Goal: Transaction & Acquisition: Purchase product/service

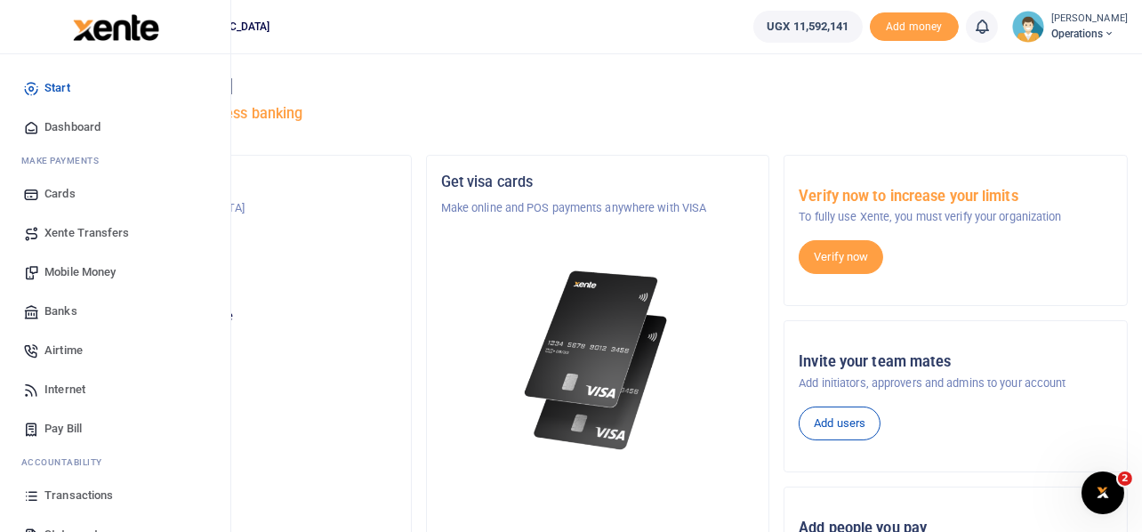
click at [73, 269] on span "Mobile Money" at bounding box center [79, 272] width 71 height 18
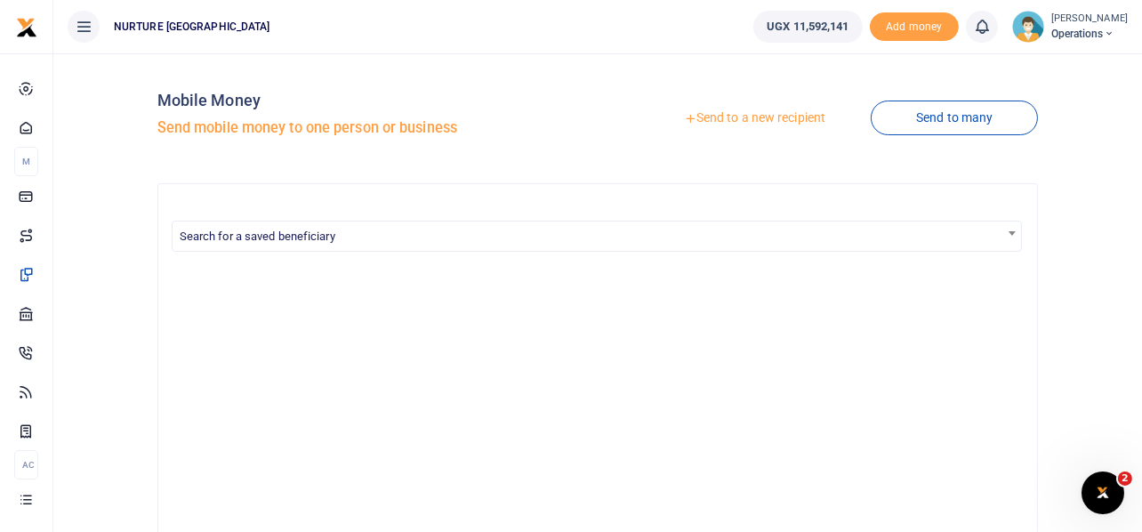
click at [781, 116] on link "Send to a new recipient" at bounding box center [754, 118] width 232 height 32
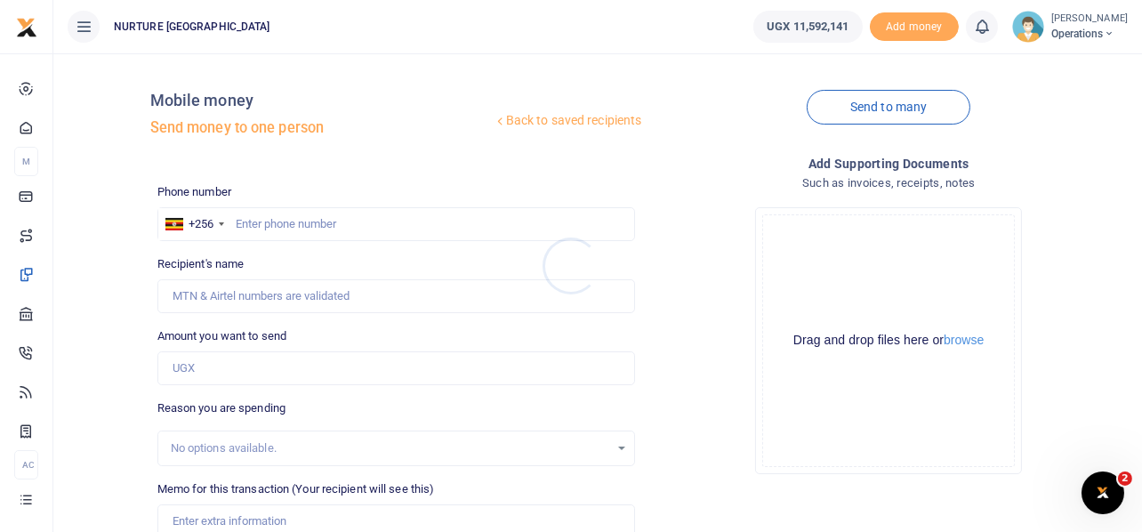
click at [341, 229] on div at bounding box center [571, 266] width 1142 height 532
click at [340, 226] on input "text" at bounding box center [396, 224] width 478 height 34
type input "782599982"
type input "Hawa Nakitende"
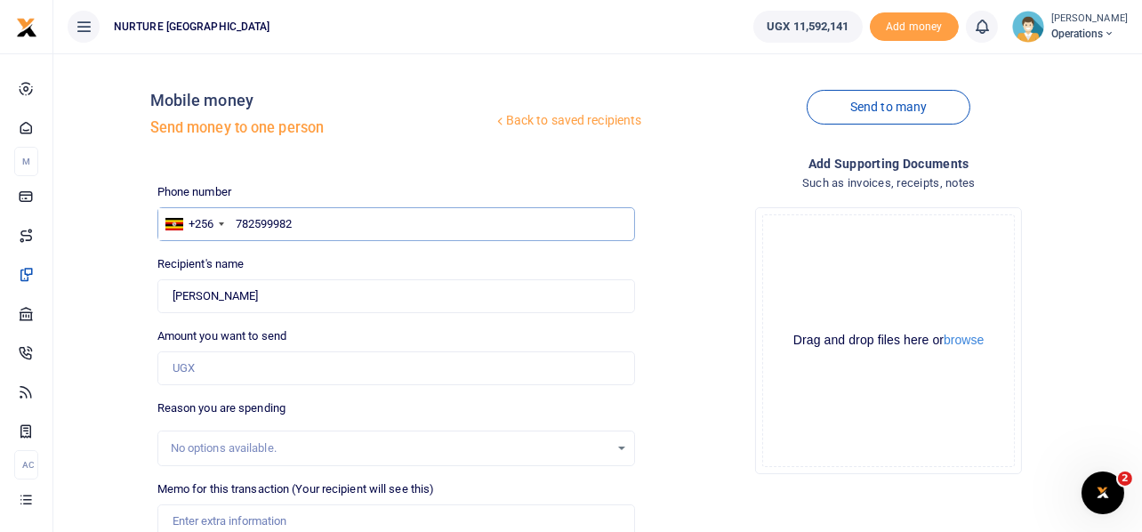
type input "782599982"
click at [238, 371] on input "Amount you want to send" at bounding box center [396, 368] width 478 height 34
click at [229, 369] on input "Amount you want to send" at bounding box center [396, 368] width 478 height 34
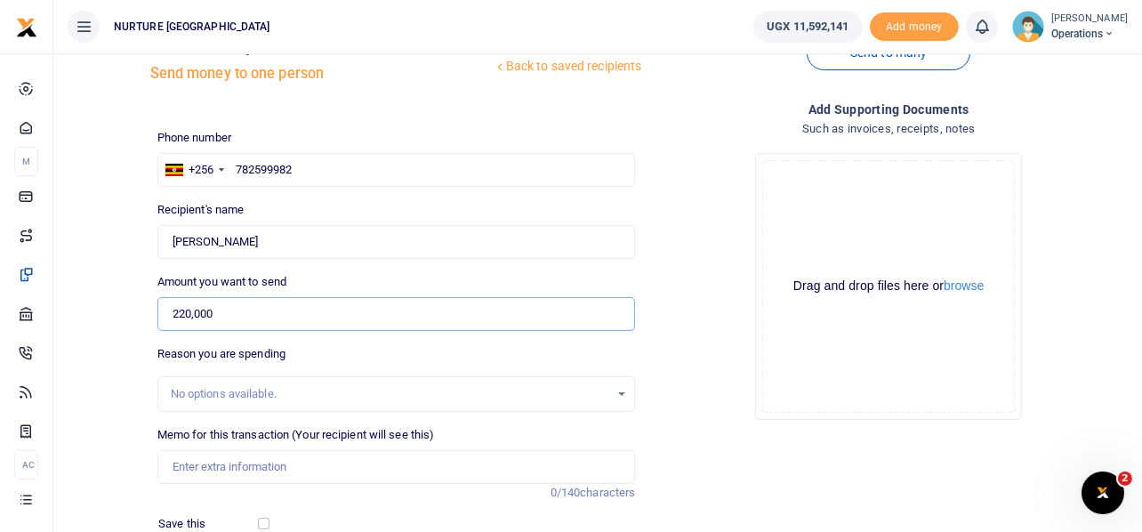
scroll to position [255, 0]
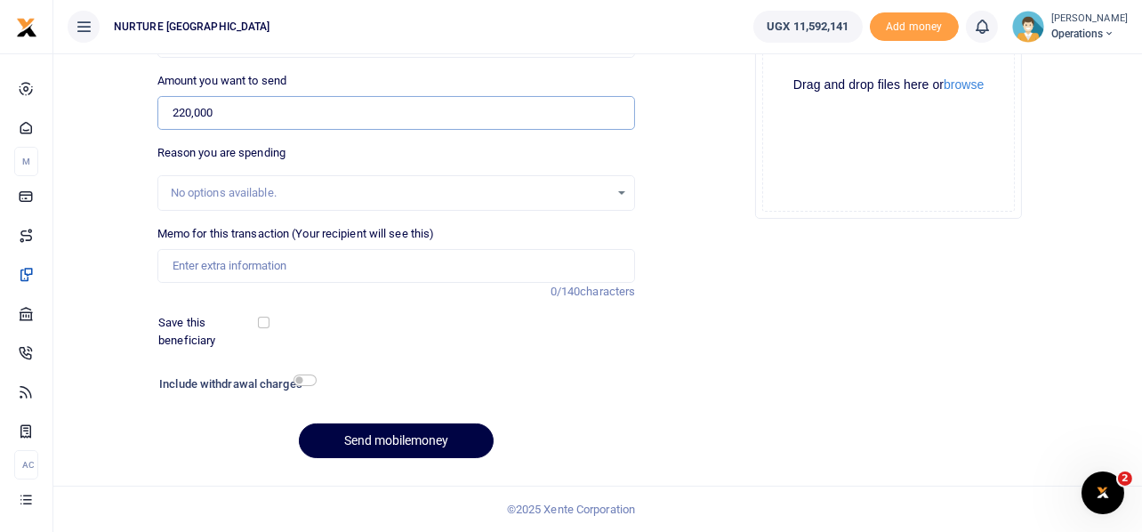
type input "220,000"
click at [293, 269] on input "Memo for this transaction (Your recipient will see this)" at bounding box center [396, 266] width 478 height 34
click at [357, 267] on input "Payment for refilling of clinic" at bounding box center [396, 266] width 478 height 34
click at [290, 262] on input "Payment for refilling of clinic fire extinguishers" at bounding box center [396, 266] width 478 height 34
type input "Payment for refilling of 4 clinic fire extinguishers"
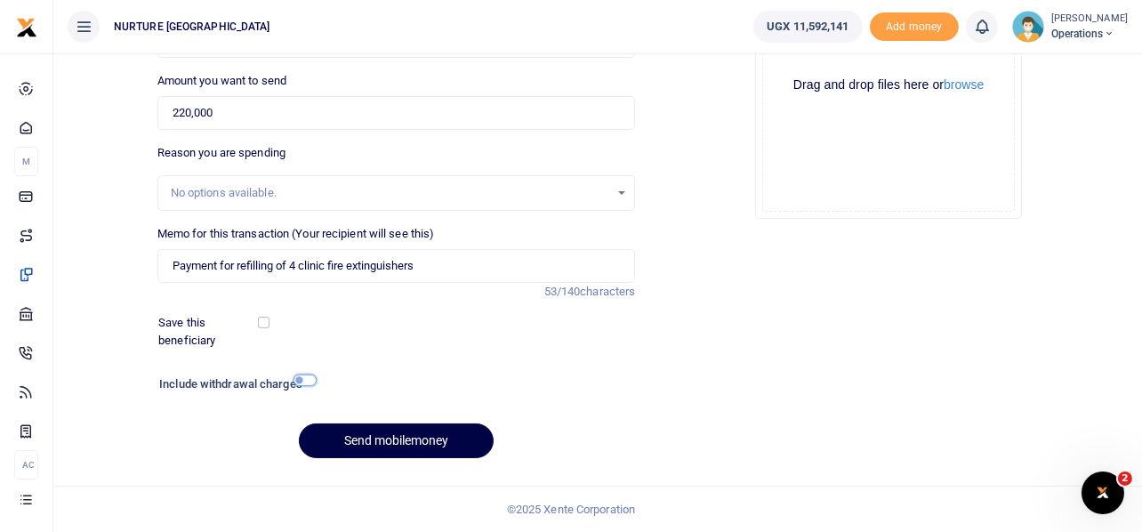
click at [307, 380] on input "checkbox" at bounding box center [304, 380] width 23 height 12
checkbox input "true"
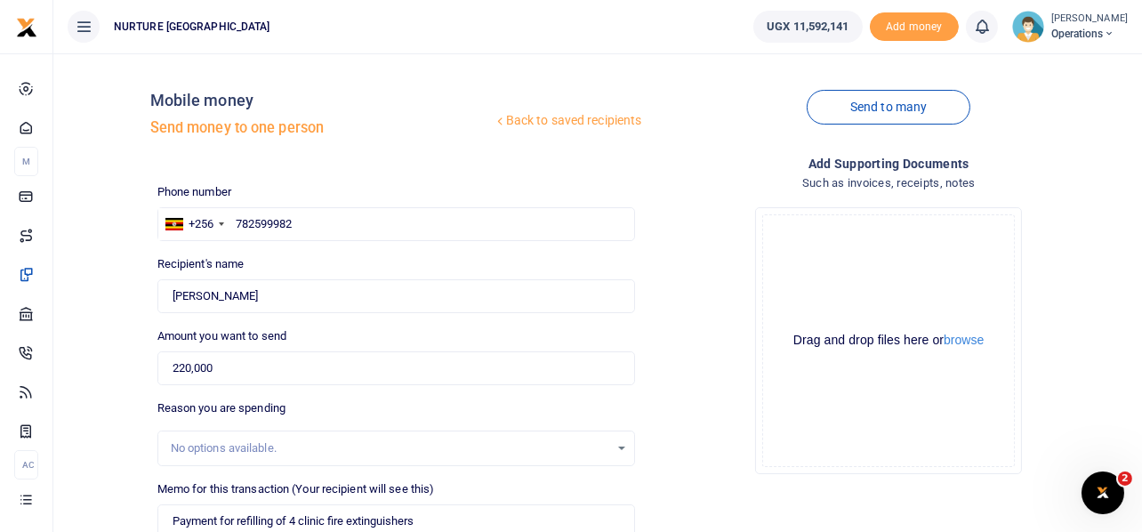
scroll to position [304, 0]
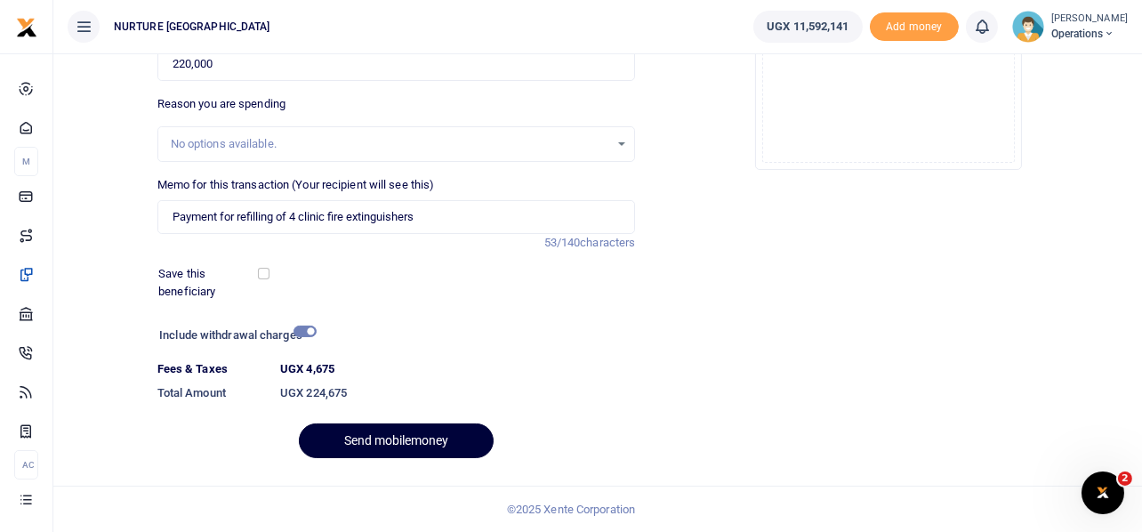
click at [419, 439] on button "Send mobilemoney" at bounding box center [396, 440] width 195 height 35
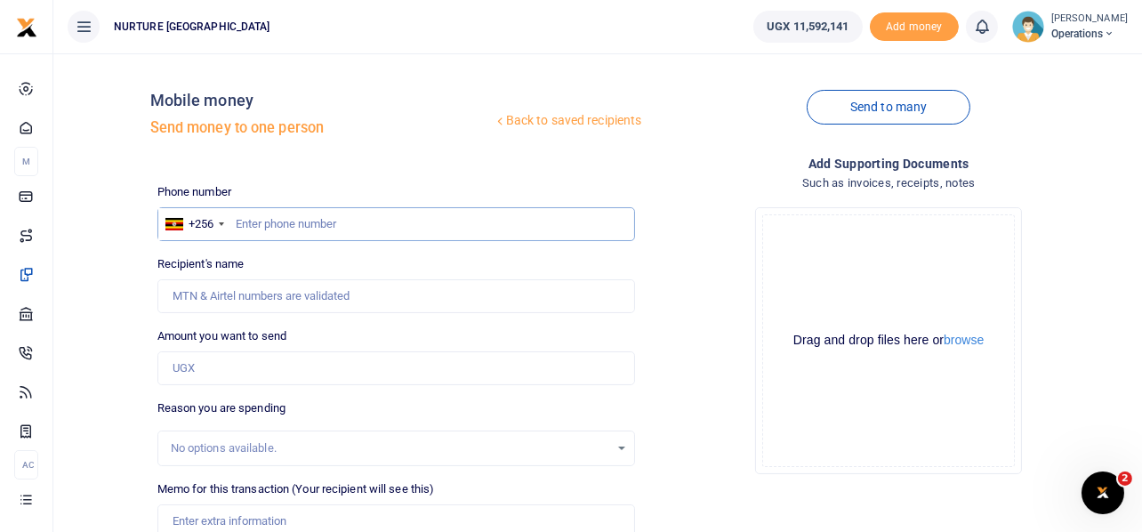
click at [334, 220] on input "text" at bounding box center [396, 224] width 478 height 34
type input "703410624"
click at [263, 367] on input "Amount you want to send" at bounding box center [396, 368] width 478 height 34
type input "Abaasi Mubiru"
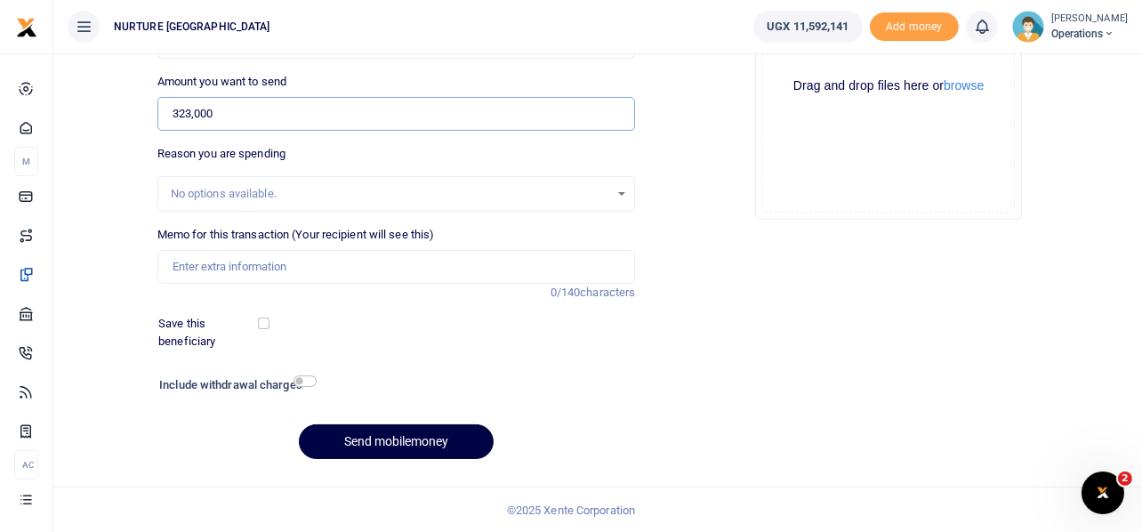
scroll to position [255, 0]
type input "323,000"
click at [373, 267] on input "Memo for this transaction (Your recipient will see this)" at bounding box center [396, 266] width 478 height 34
click at [248, 265] on input "Memo for this transaction (Your recipient will see this)" at bounding box center [396, 266] width 478 height 34
type input "Payment for servicing and repair of motor bike UFL618V"
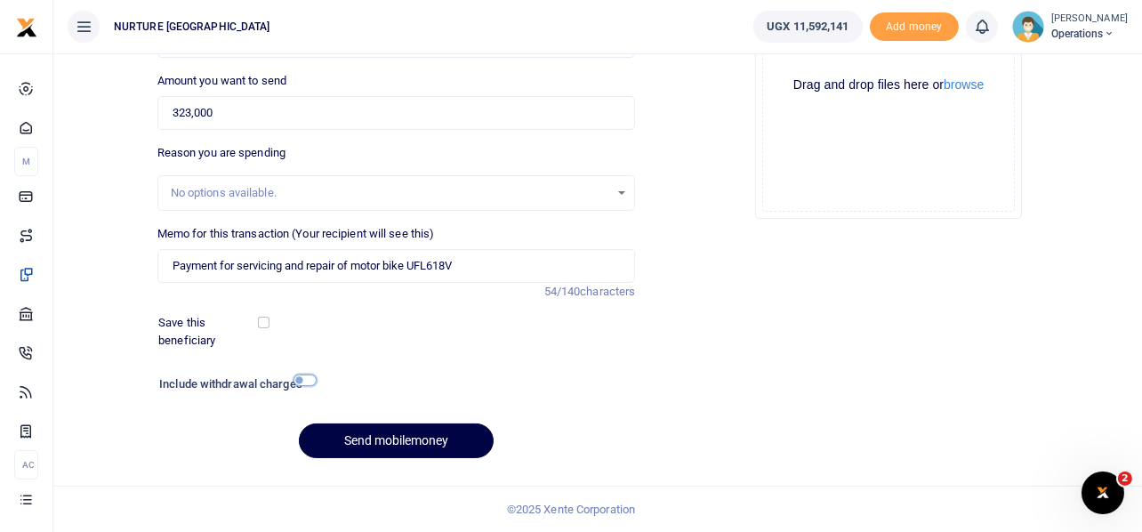
click at [309, 378] on input "checkbox" at bounding box center [304, 380] width 23 height 12
checkbox input "true"
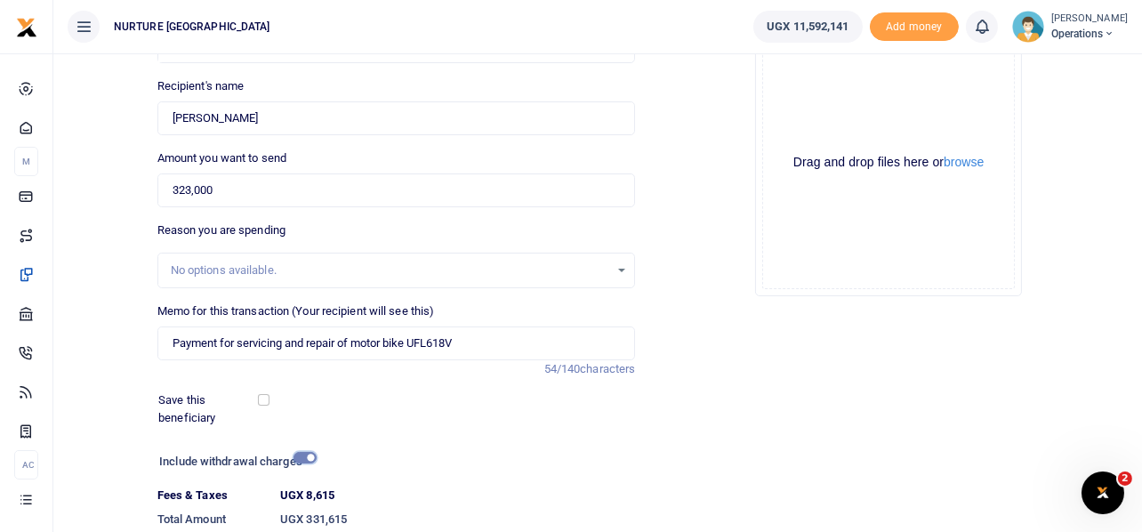
scroll to position [304, 0]
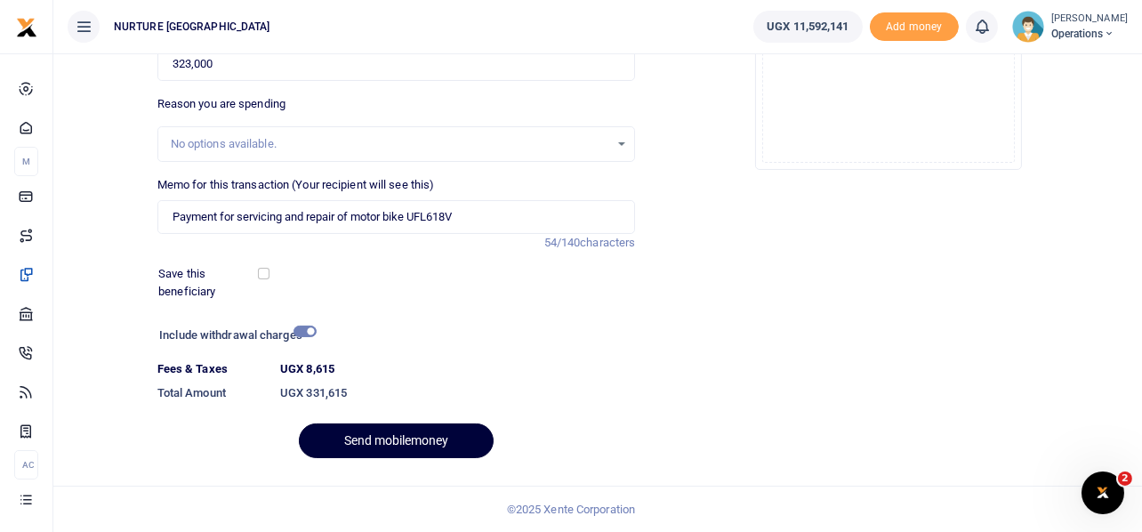
click at [392, 437] on button "Send mobilemoney" at bounding box center [396, 440] width 195 height 35
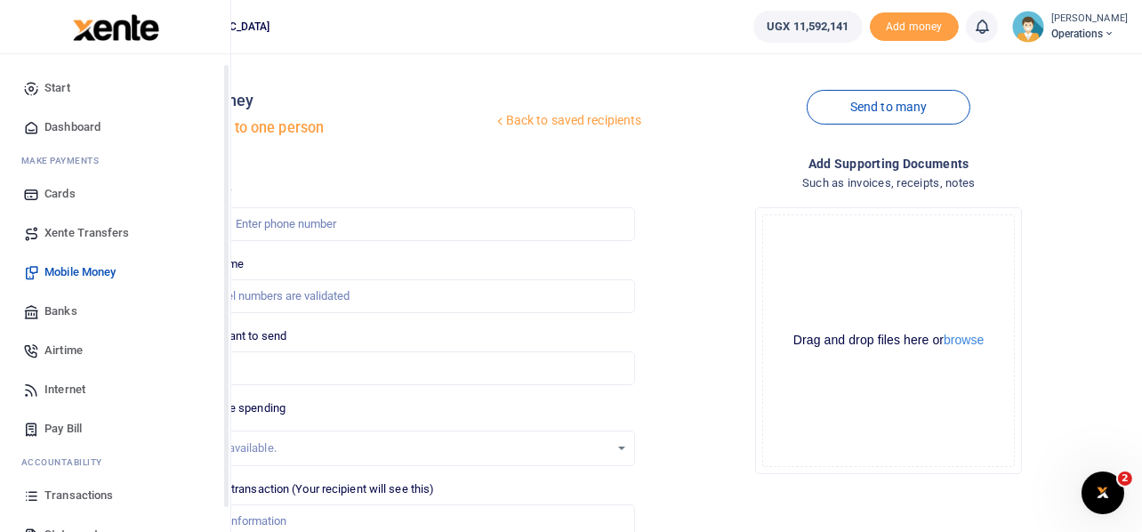
scroll to position [102, 0]
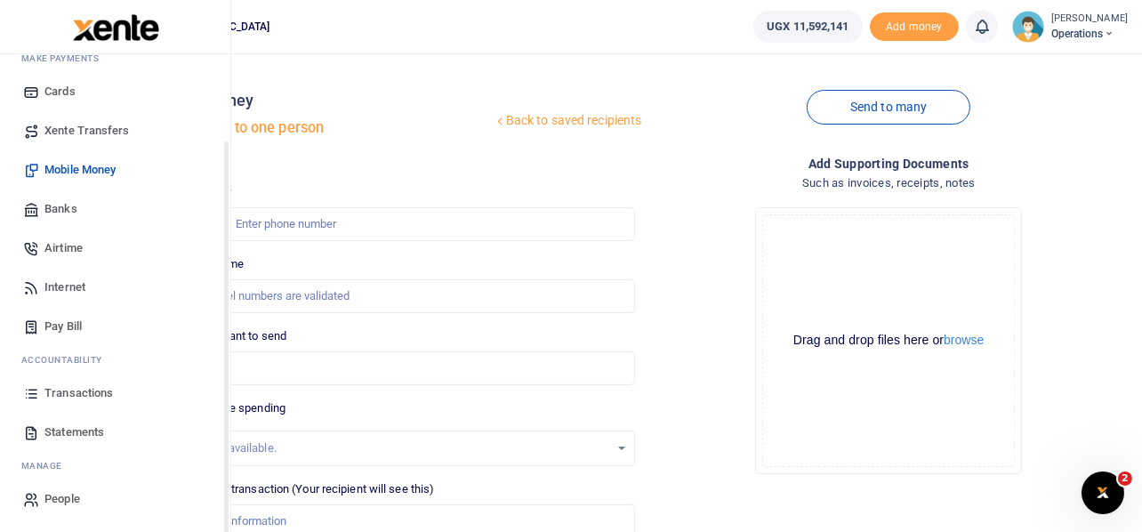
click at [102, 389] on span "Transactions" at bounding box center [78, 393] width 68 height 18
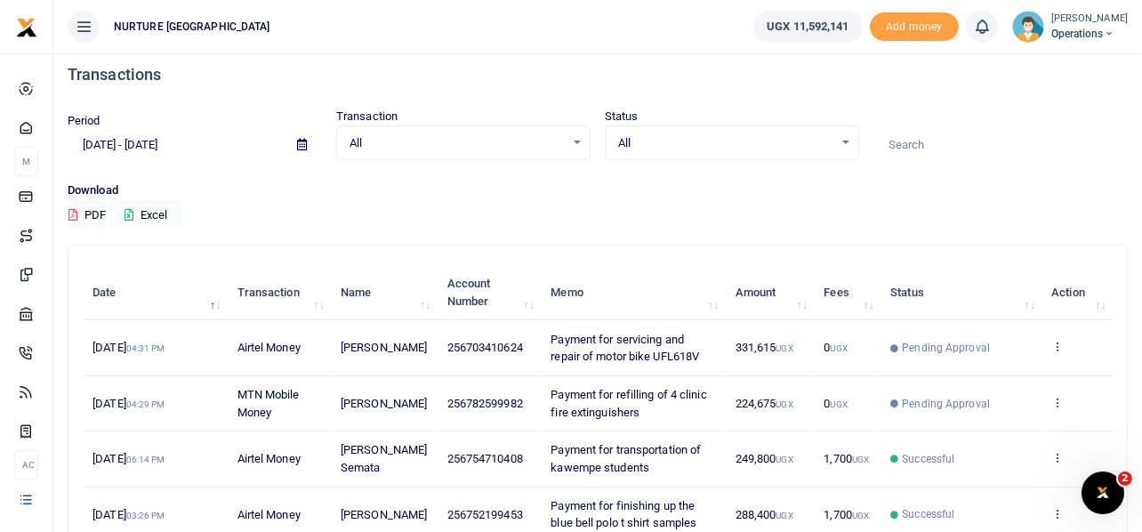
scroll to position [88, 0]
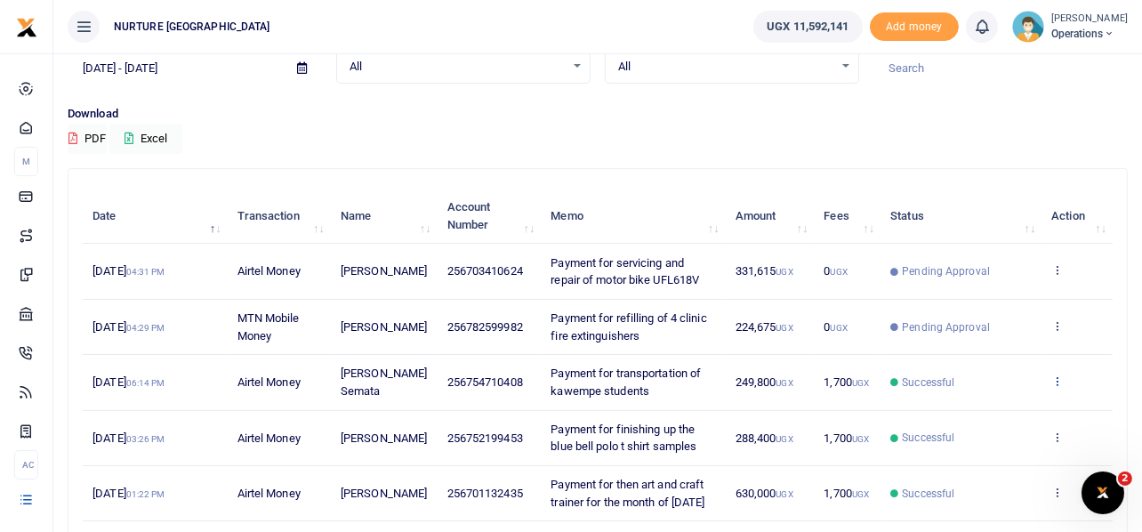
click at [1055, 381] on icon at bounding box center [1057, 380] width 12 height 12
click at [990, 407] on link "View details" at bounding box center [992, 410] width 140 height 25
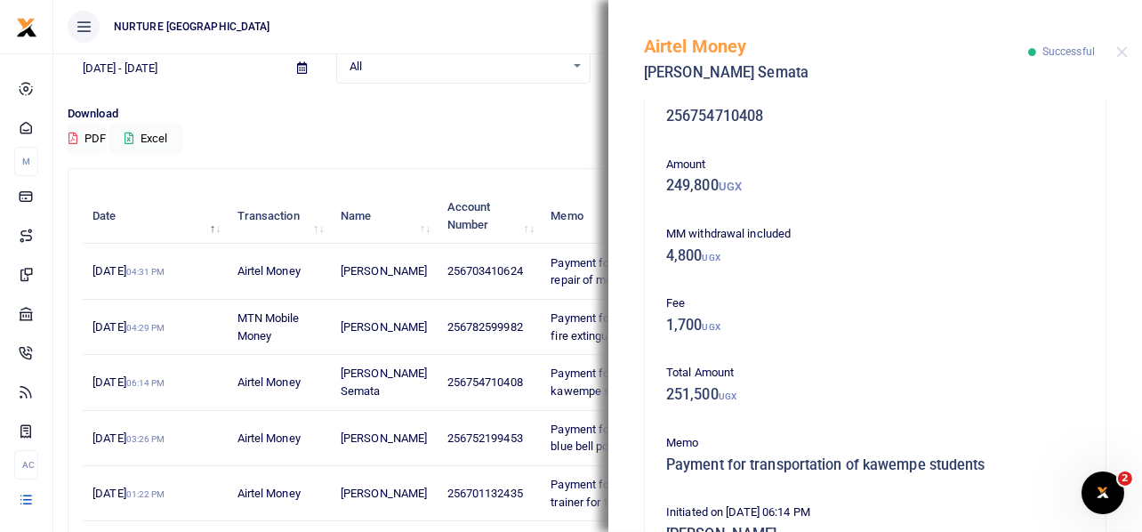
scroll to position [0, 0]
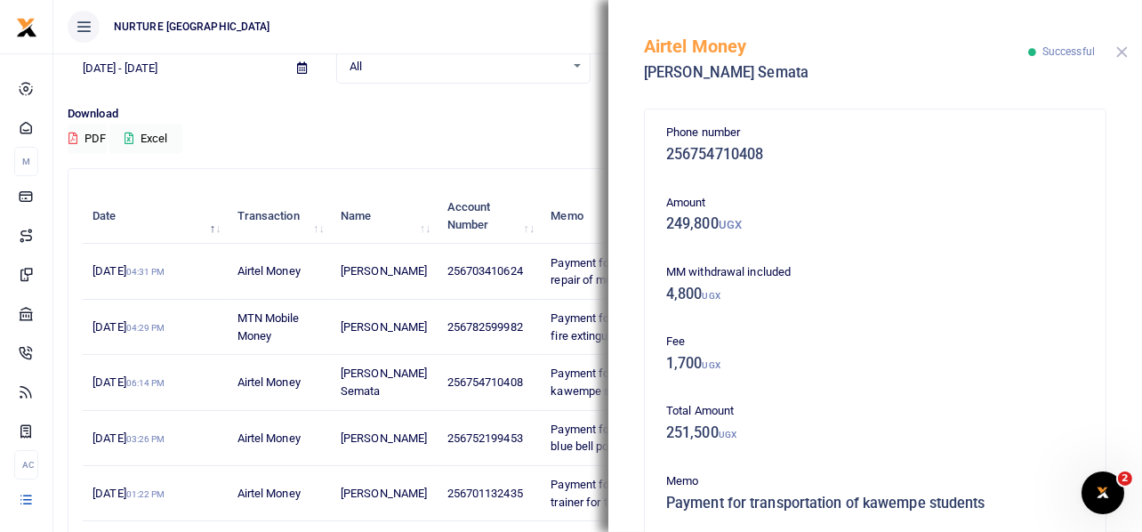
click at [1120, 52] on button "Close" at bounding box center [1122, 52] width 12 height 12
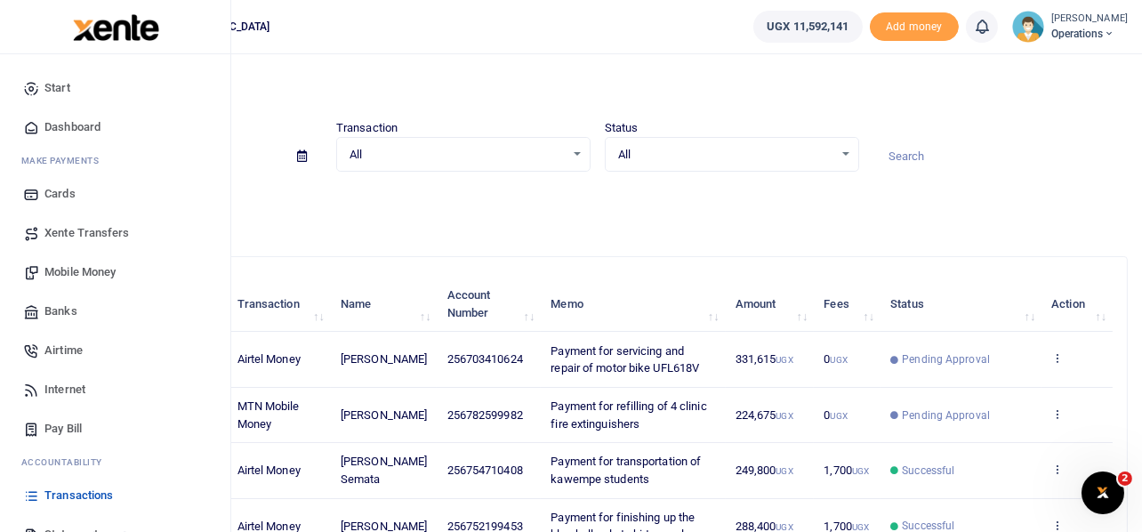
click at [82, 269] on span "Mobile Money" at bounding box center [79, 272] width 71 height 18
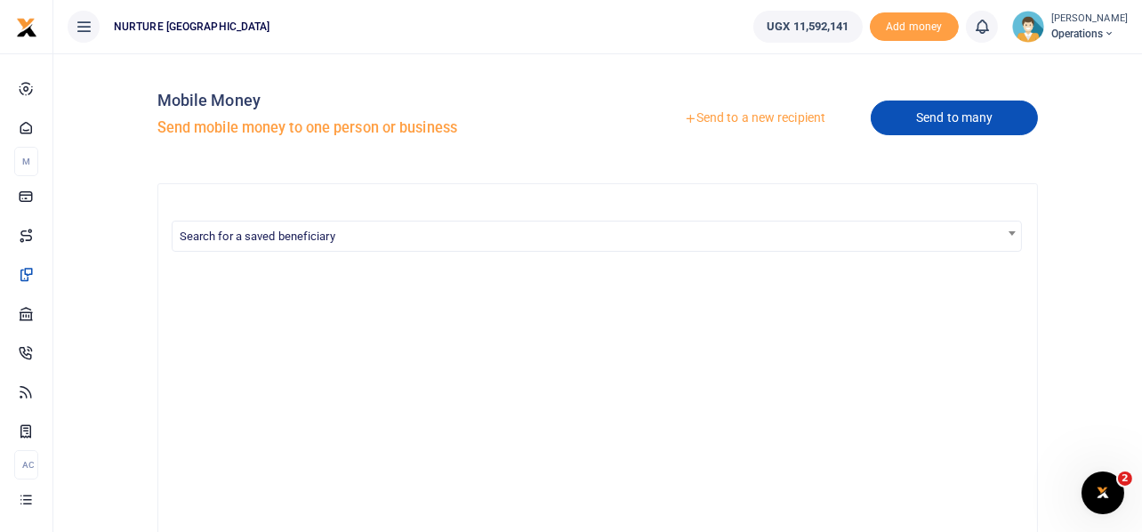
click at [902, 119] on link "Send to many" at bounding box center [953, 117] width 167 height 35
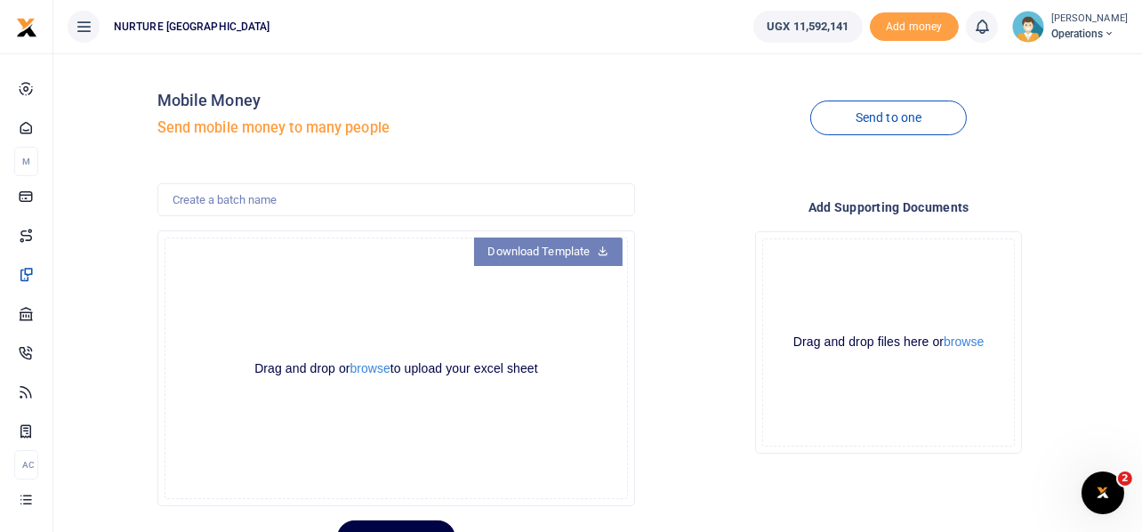
click at [570, 253] on link "Download Template" at bounding box center [548, 251] width 149 height 28
click at [364, 368] on button "browse" at bounding box center [370, 368] width 40 height 13
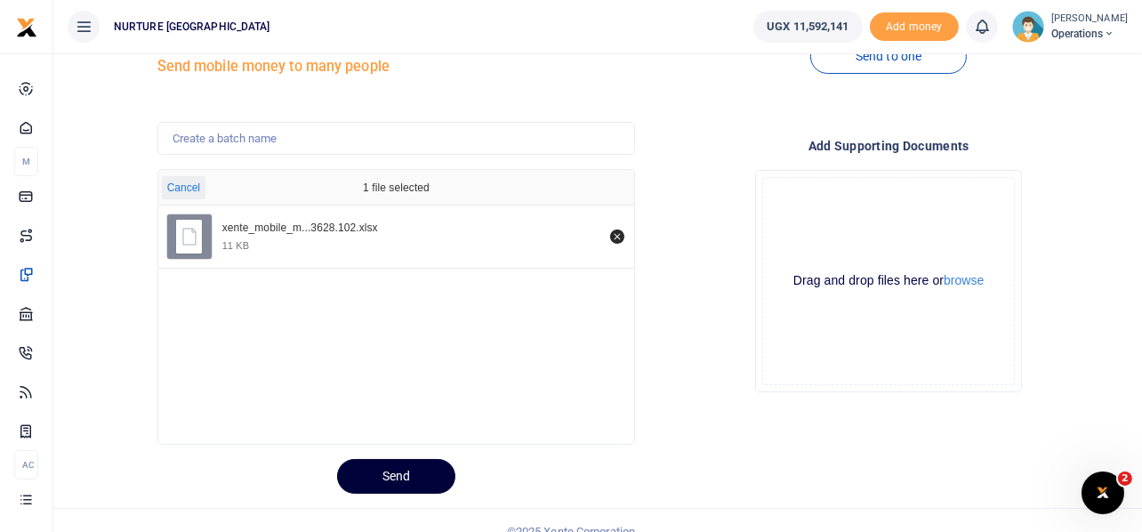
scroll to position [84, 0]
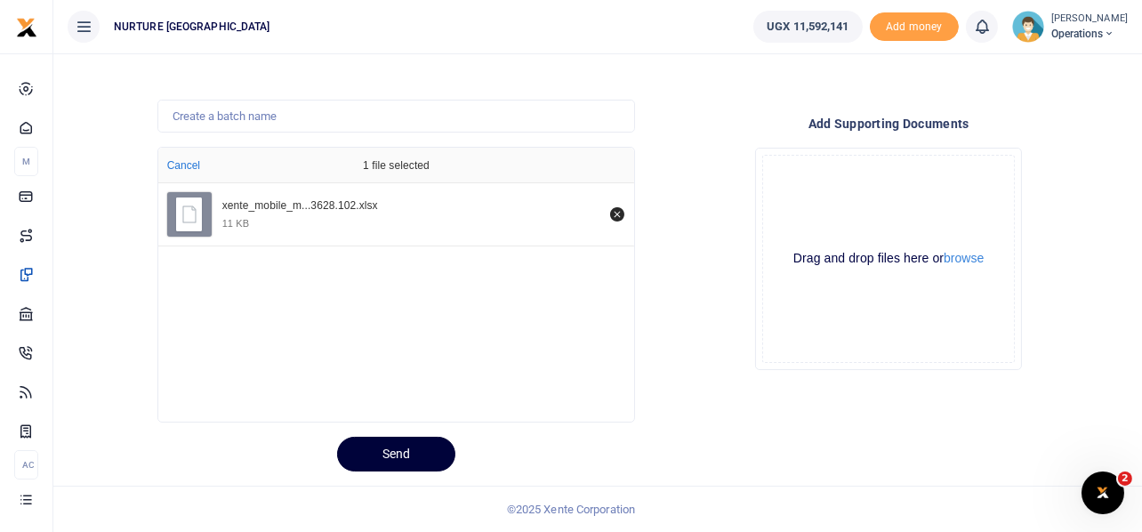
click at [357, 457] on button "Send" at bounding box center [396, 454] width 118 height 35
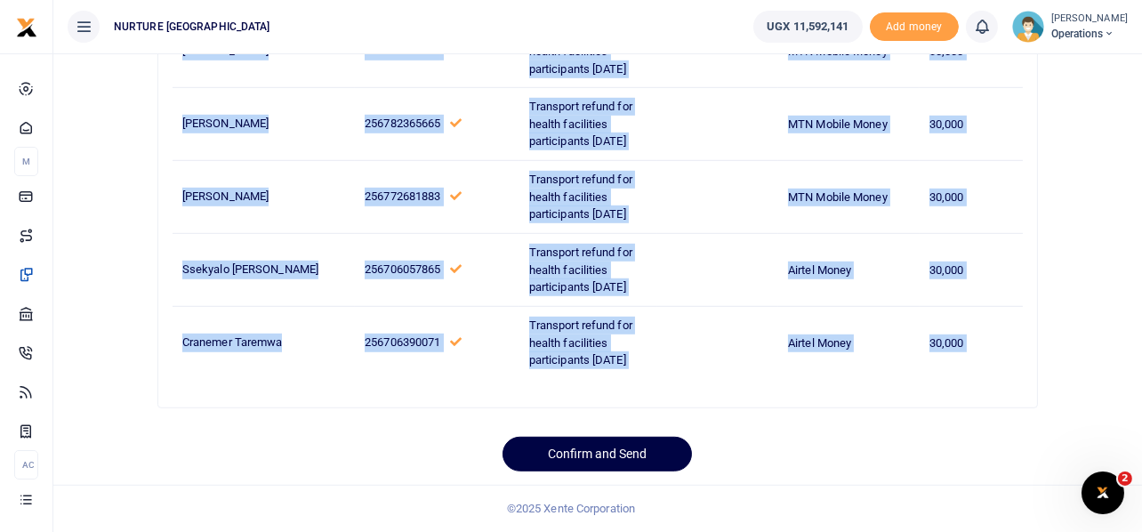
scroll to position [2124, 0]
drag, startPoint x: 181, startPoint y: 212, endPoint x: 1006, endPoint y: 337, distance: 834.5
copy tbody "Betty Babirye 256772386903 Transport refund for health facilities participants …"
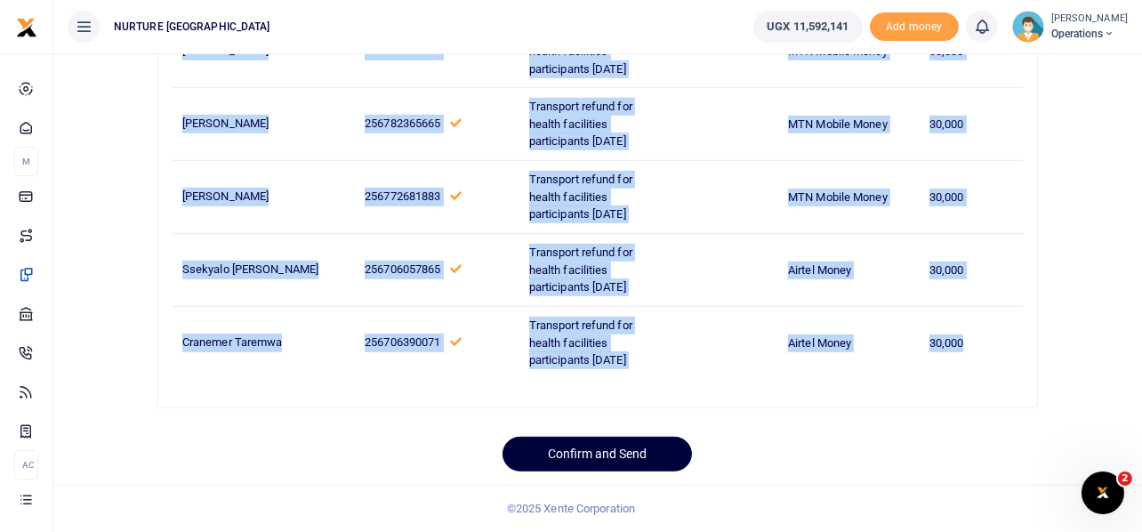
click at [616, 452] on button "Confirm and Send" at bounding box center [596, 454] width 189 height 35
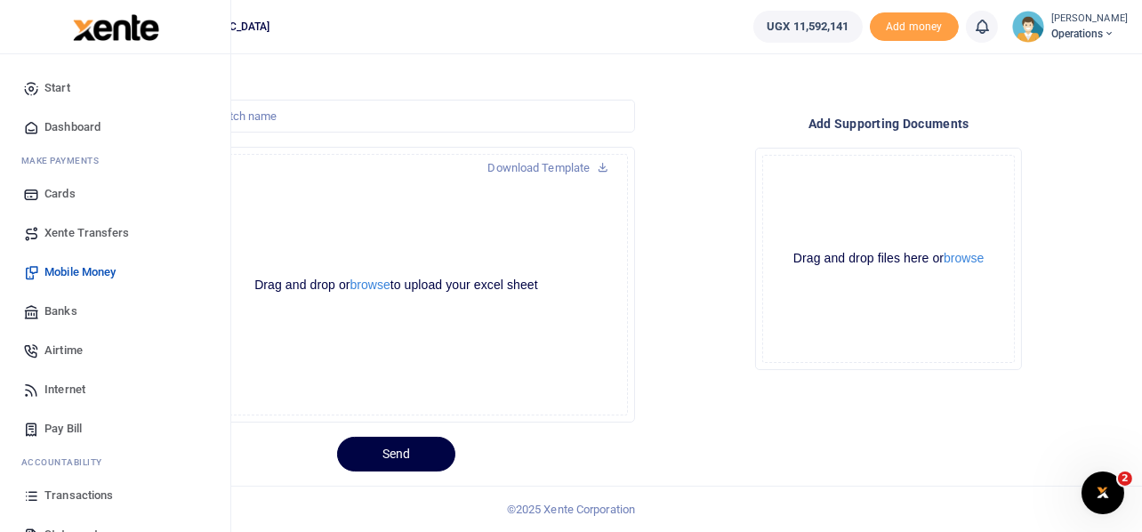
click at [61, 269] on span "Mobile Money" at bounding box center [79, 272] width 71 height 18
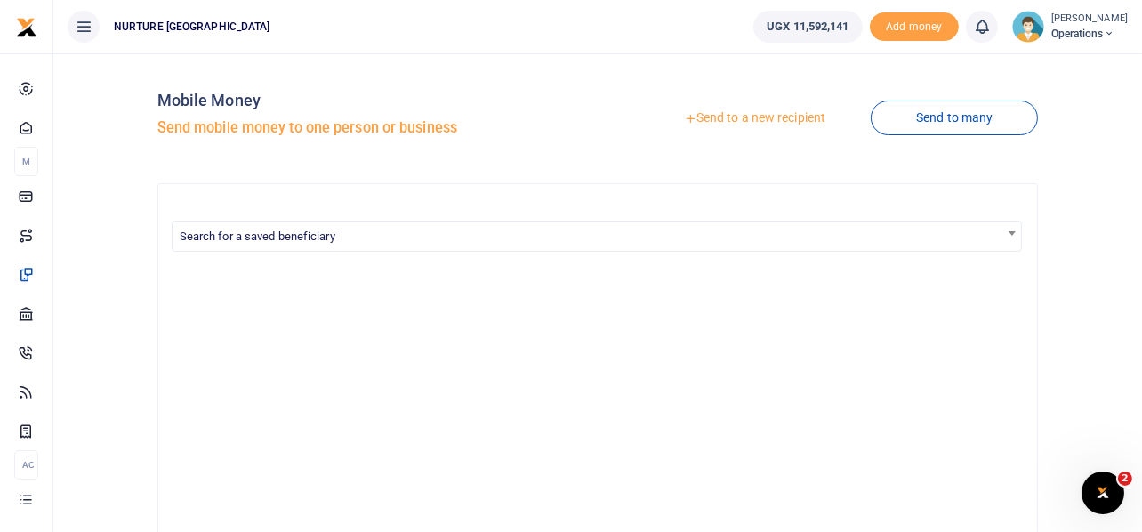
click at [805, 116] on link "Send to a new recipient" at bounding box center [754, 118] width 232 height 32
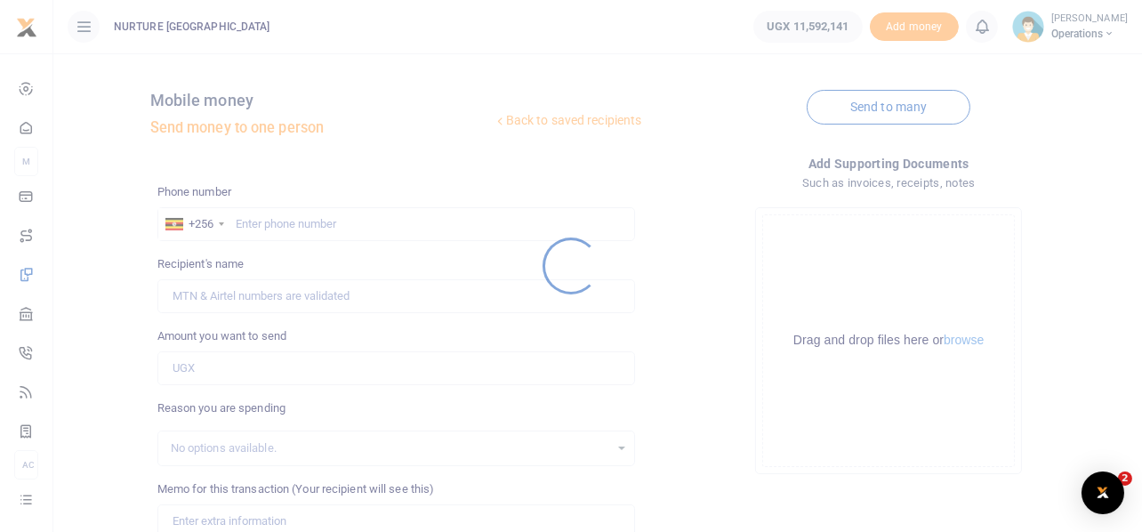
click at [333, 222] on div at bounding box center [571, 266] width 1142 height 532
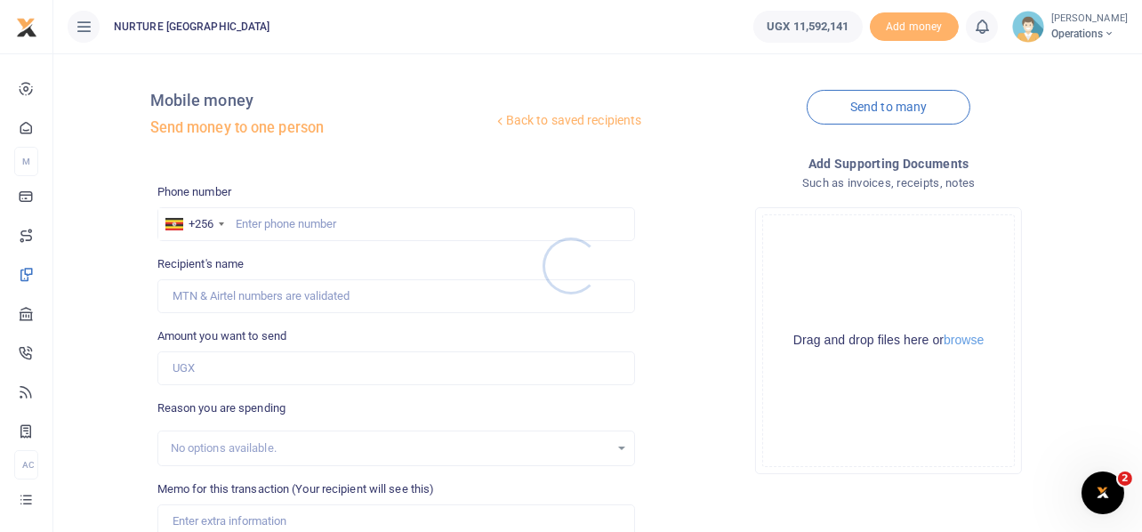
drag, startPoint x: 288, startPoint y: 217, endPoint x: 286, endPoint y: 226, distance: 9.1
click at [286, 225] on div at bounding box center [571, 266] width 1142 height 532
click at [286, 226] on div at bounding box center [571, 266] width 1142 height 532
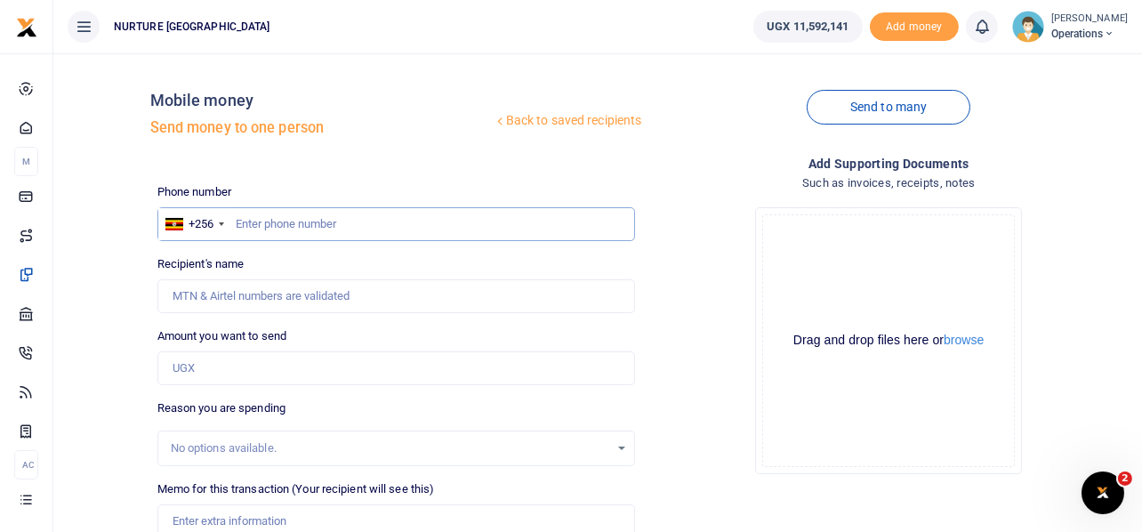
click at [318, 214] on input "text" at bounding box center [396, 224] width 478 height 34
paste input "256785949946"
type input "256785949946"
type input "Kevin Nayiga"
type input "256785949946"
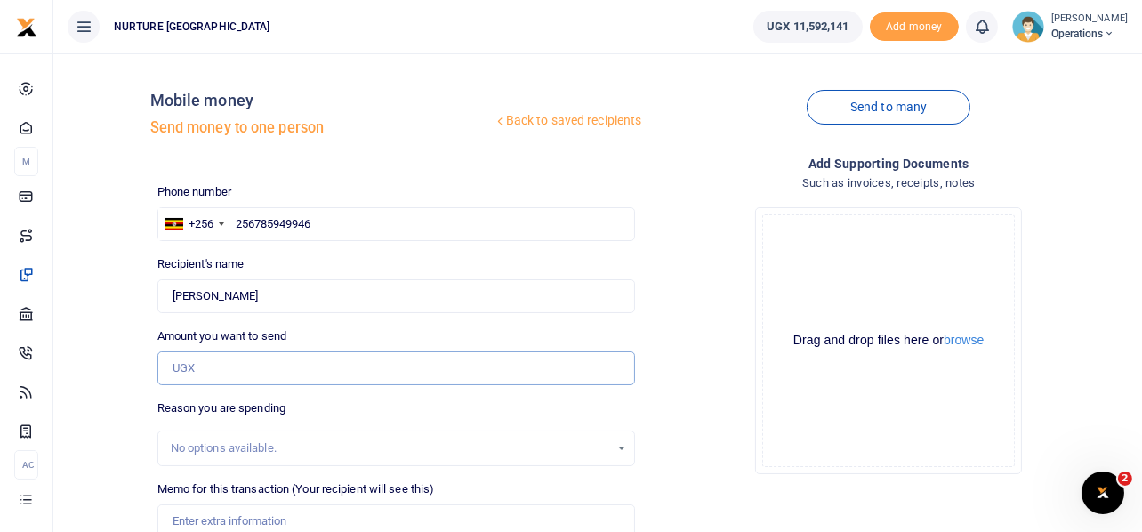
click at [242, 365] on input "Amount you want to send" at bounding box center [396, 368] width 478 height 34
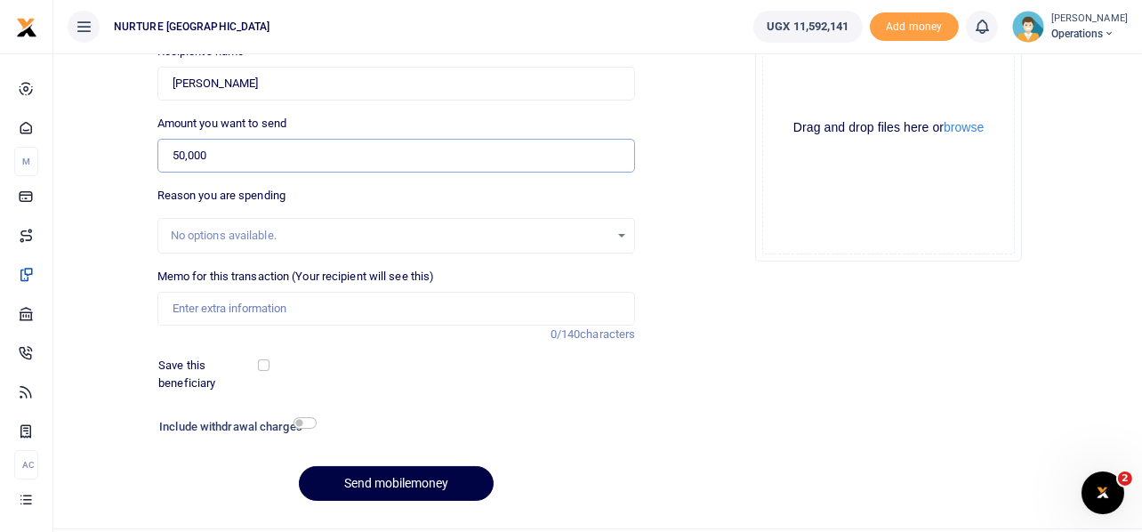
scroll to position [255, 0]
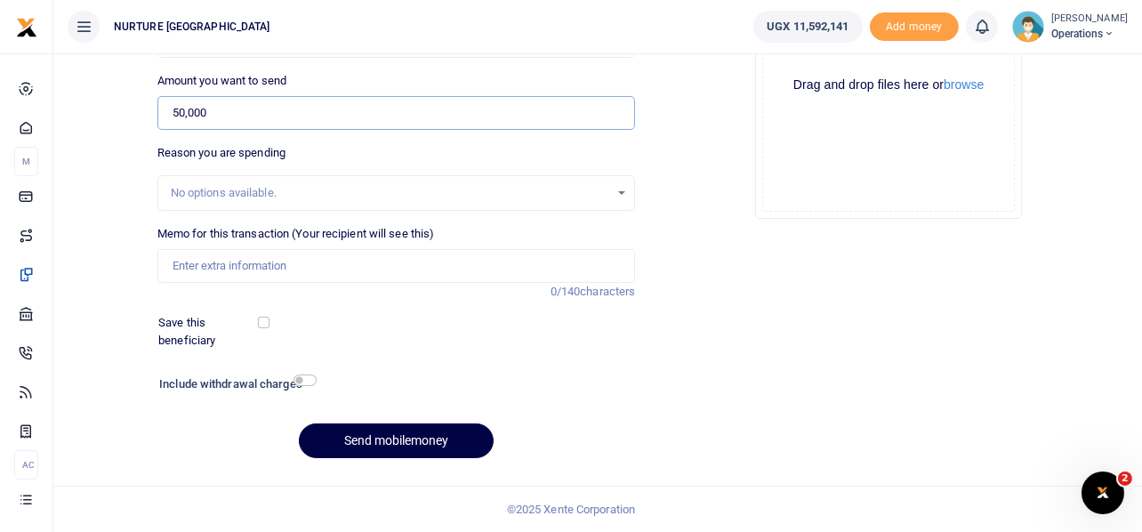
type input "50,000"
click at [312, 273] on input "Memo for this transaction (Your recipient will see this)" at bounding box center [396, 266] width 478 height 34
paste input "Payment for volunteer transport refund for the 3rd week of Aug 2025"
click at [425, 262] on input "Payment for volunteer transport refund for the 3rd week of Aug 2025" at bounding box center [396, 266] width 478 height 34
click at [494, 269] on input "Payment for volunteer transport refund for the 2nd week of Aug 2025" at bounding box center [396, 266] width 478 height 34
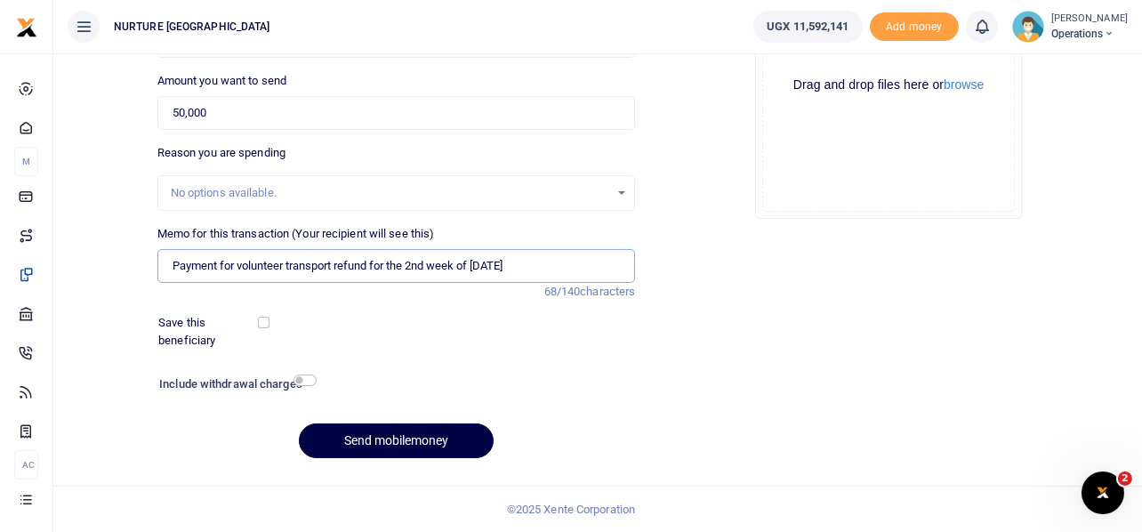
type input "Payment for volunteer transport refund for the 2nd week of Sept 2025"
click at [306, 383] on input "checkbox" at bounding box center [304, 380] width 23 height 12
checkbox input "true"
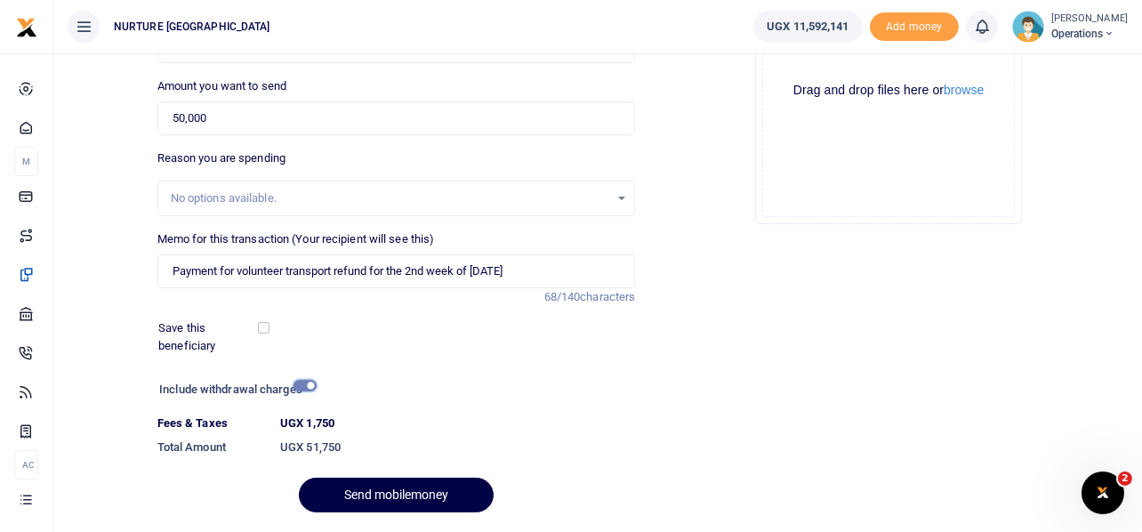
scroll to position [304, 0]
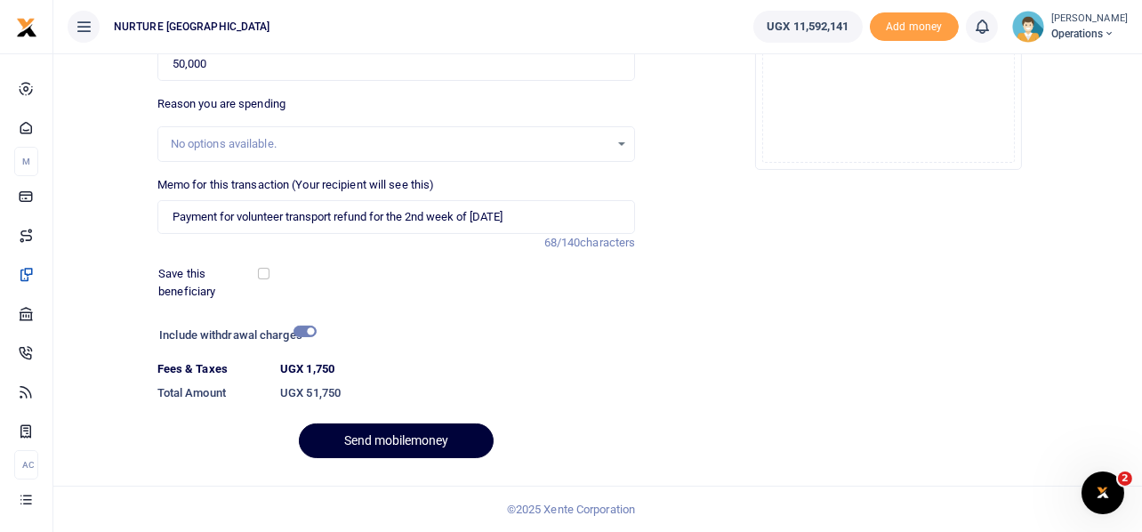
click at [408, 441] on button "Send mobilemoney" at bounding box center [396, 440] width 195 height 35
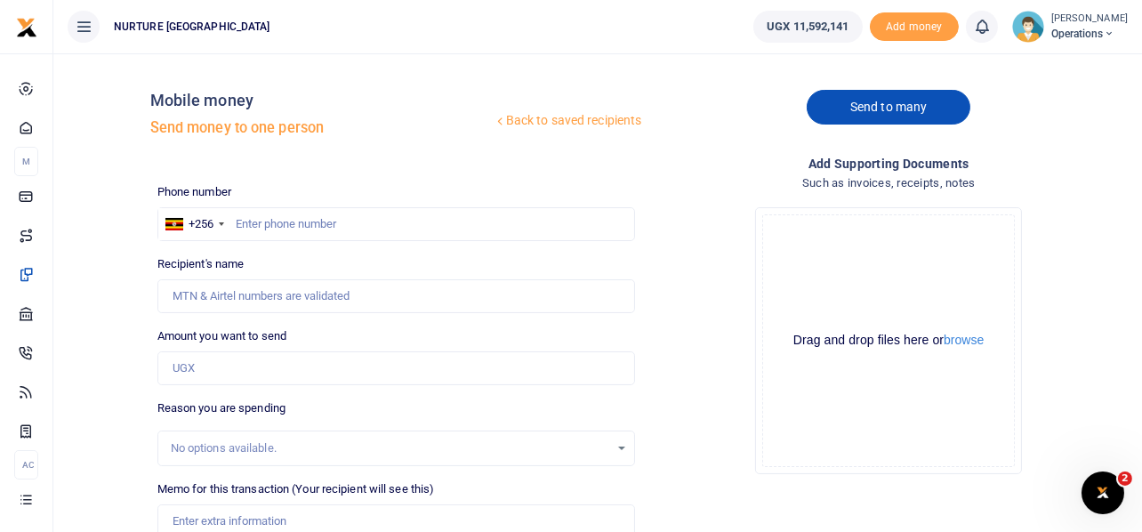
click at [846, 106] on link "Send to many" at bounding box center [888, 107] width 164 height 35
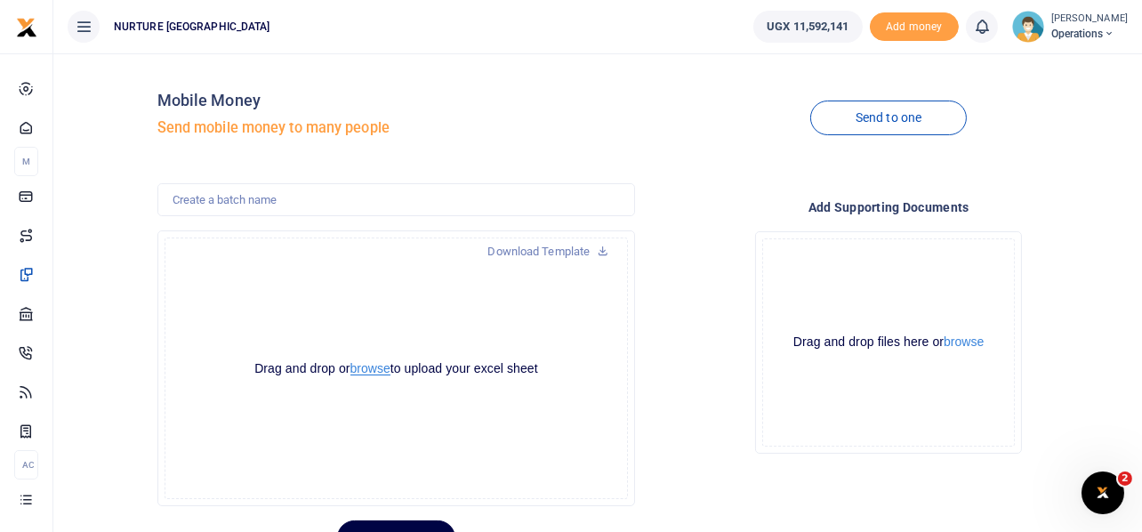
click at [370, 367] on button "browse" at bounding box center [370, 368] width 40 height 13
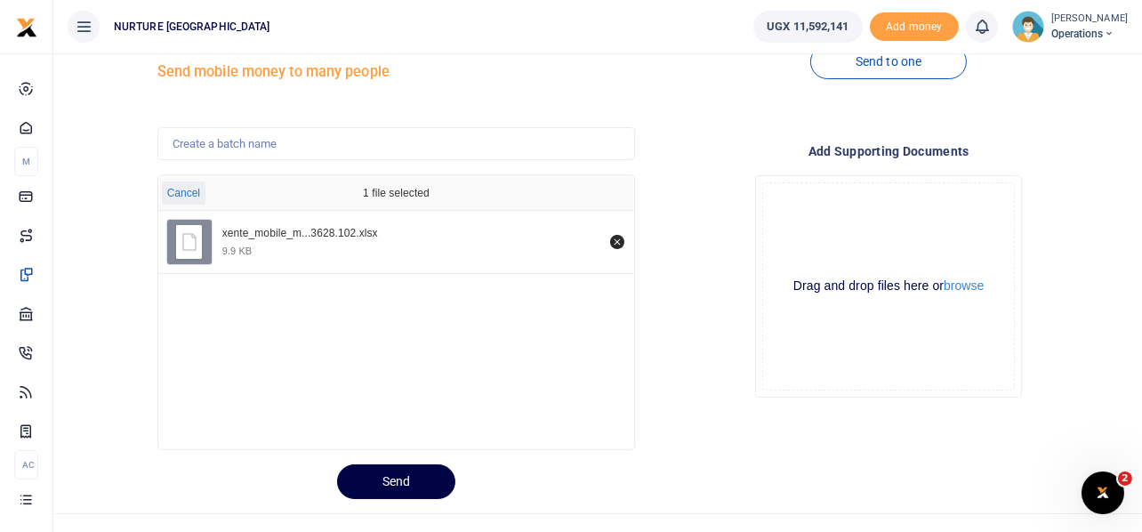
scroll to position [84, 0]
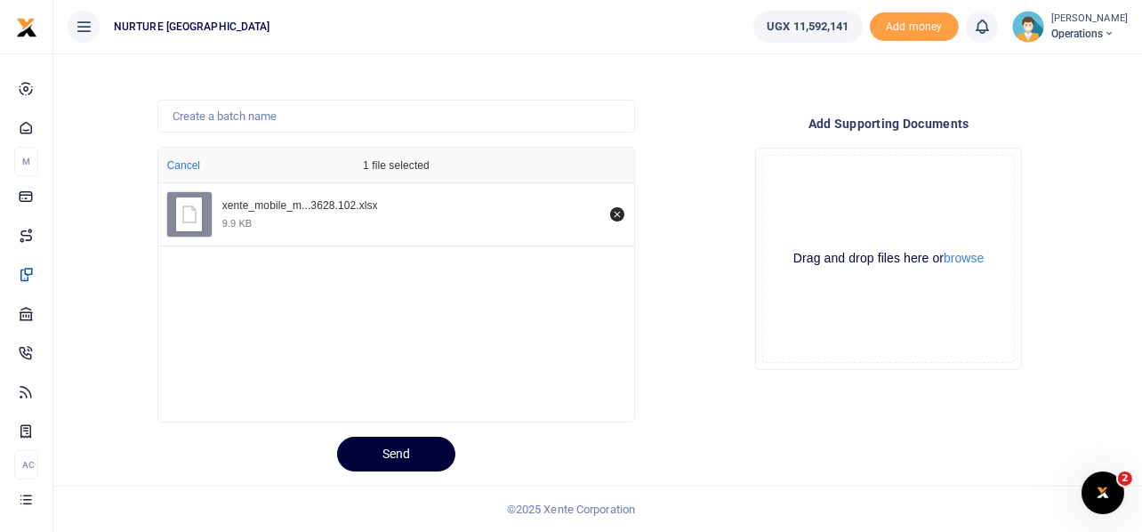
click at [432, 437] on button "Send" at bounding box center [396, 454] width 118 height 35
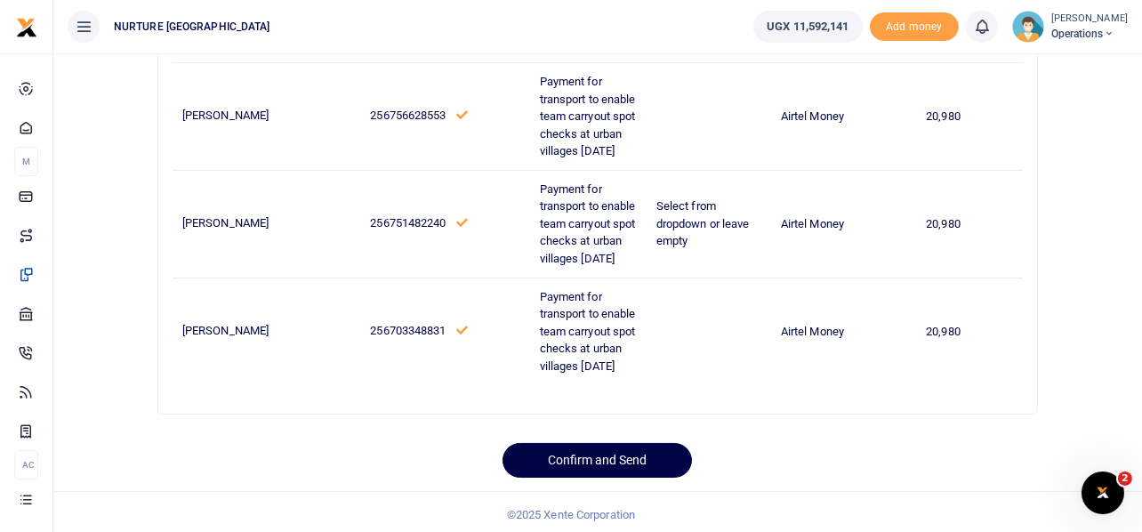
scroll to position [195, 0]
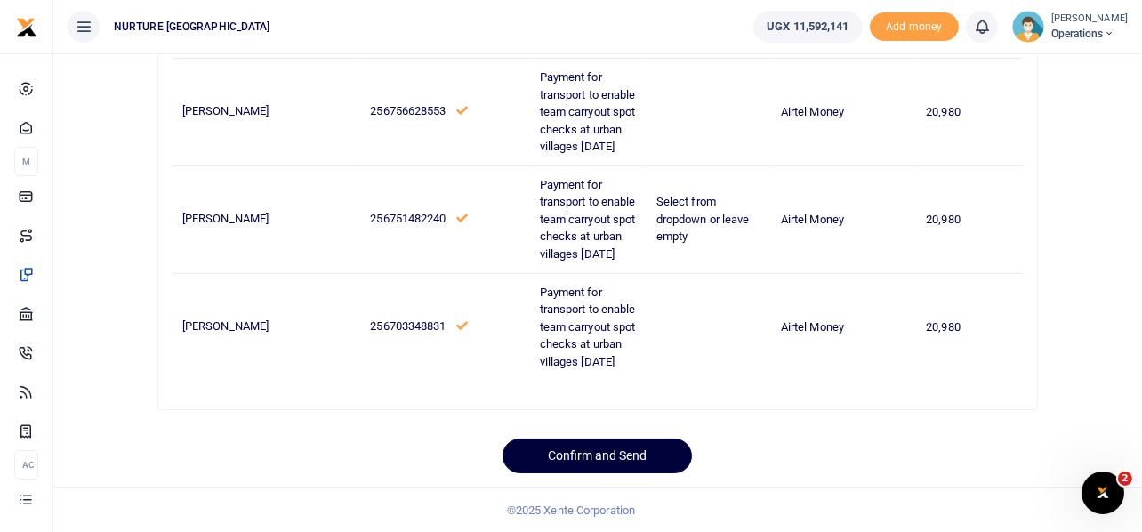
click at [623, 450] on button "Confirm and Send" at bounding box center [596, 455] width 189 height 35
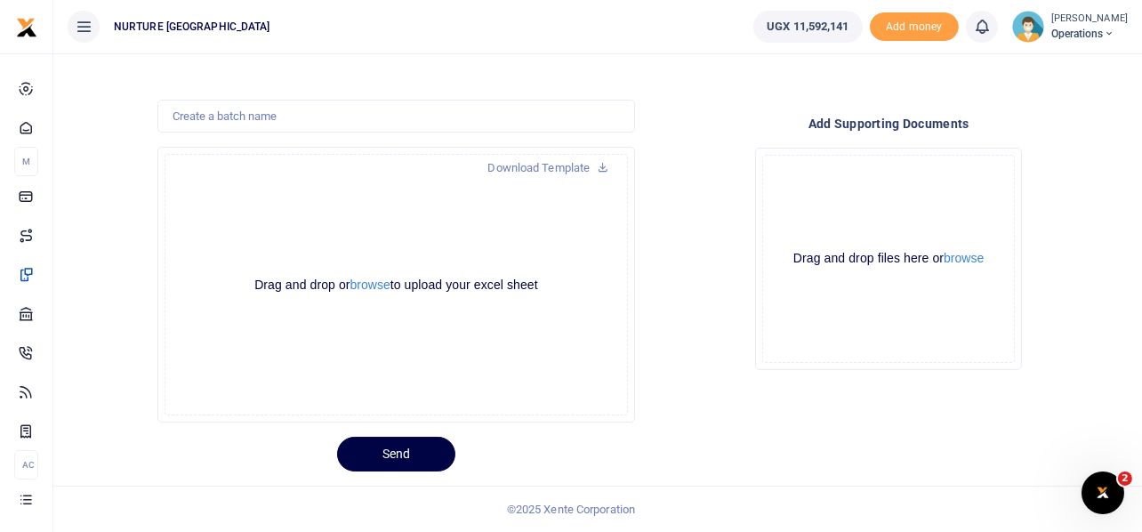
click at [701, 164] on div "Drop your files here Drag and drop files here or browse Powered by Uppy" at bounding box center [888, 258] width 478 height 251
